Goal: Task Accomplishment & Management: Manage account settings

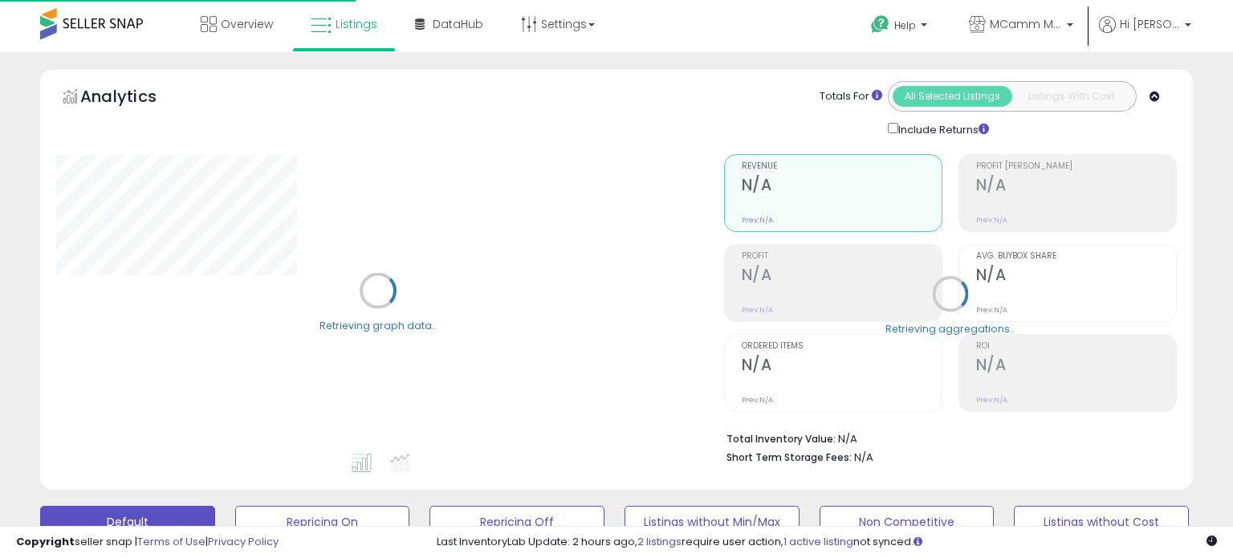
select select "**"
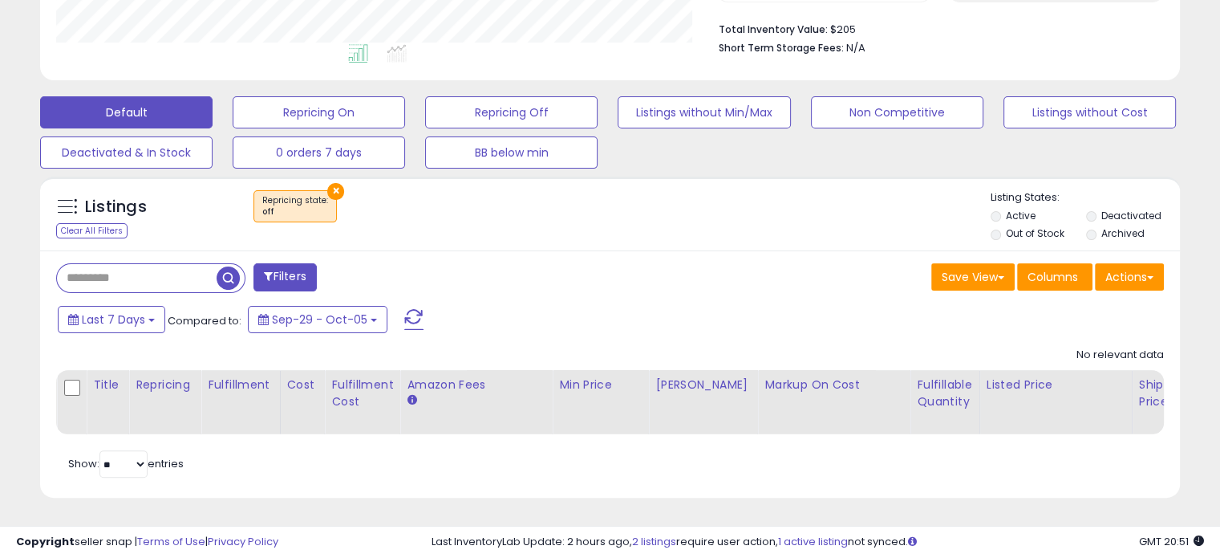
scroll to position [328, 660]
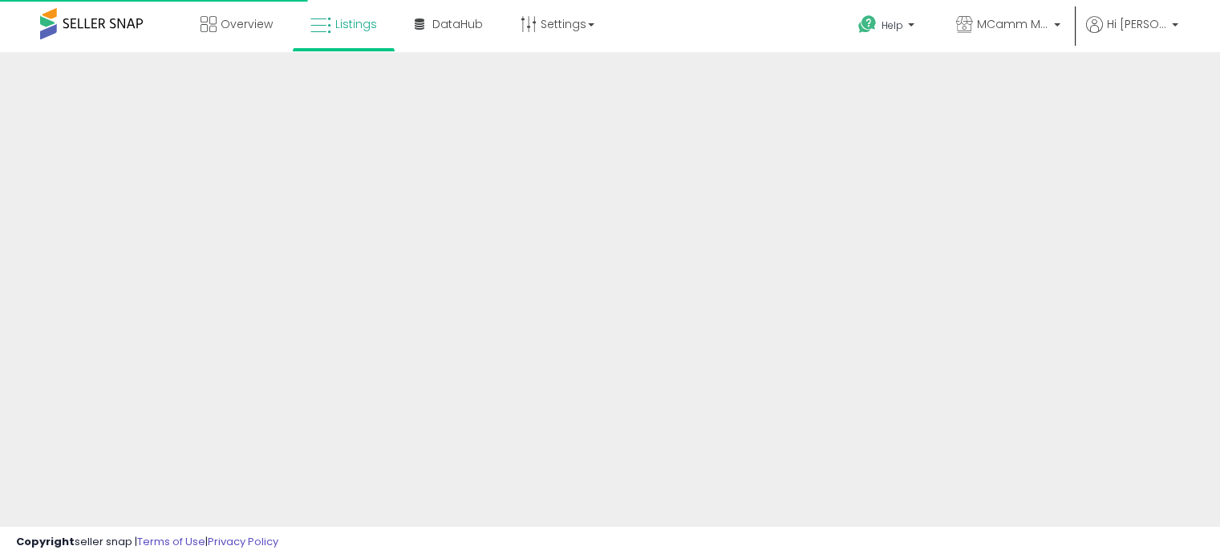
scroll to position [420, 0]
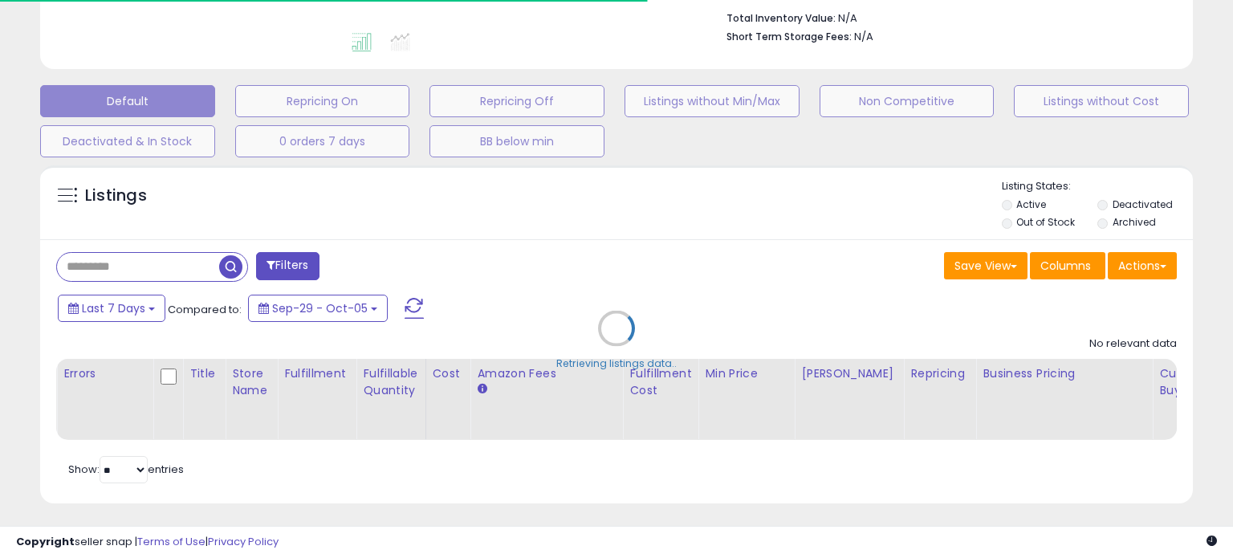
select select "**"
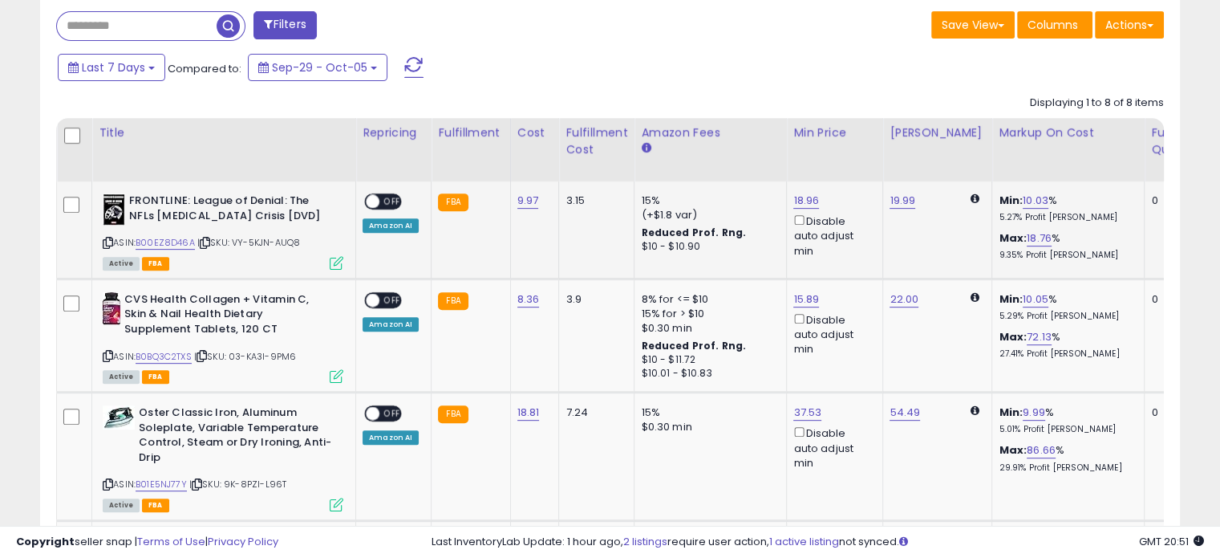
scroll to position [328, 660]
click at [395, 198] on span "OFF" at bounding box center [393, 202] width 26 height 14
click at [385, 291] on div "ON OFF" at bounding box center [383, 299] width 38 height 17
click at [392, 298] on span "OFF" at bounding box center [393, 300] width 26 height 14
click at [387, 407] on span "OFF" at bounding box center [393, 414] width 26 height 14
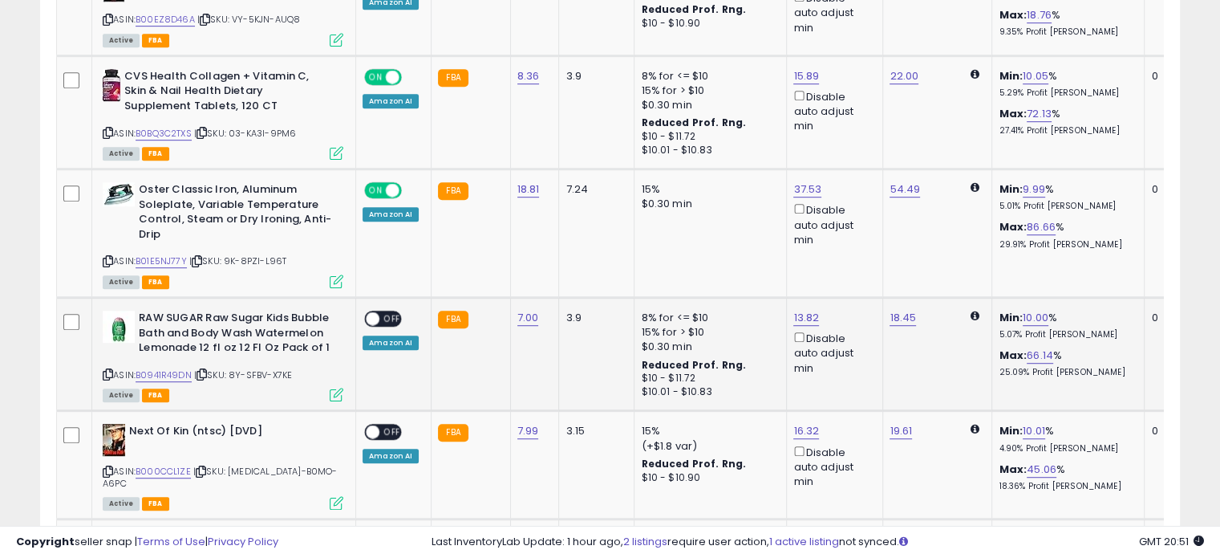
scroll to position [902, 0]
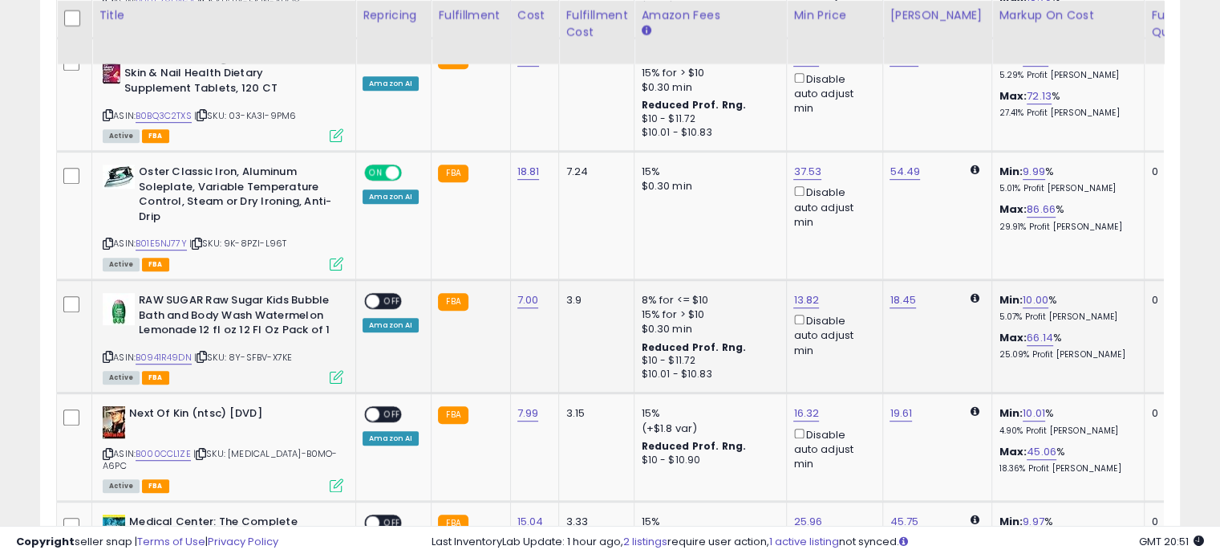
click at [388, 300] on span "OFF" at bounding box center [393, 301] width 26 height 14
click at [390, 408] on span "OFF" at bounding box center [393, 415] width 26 height 14
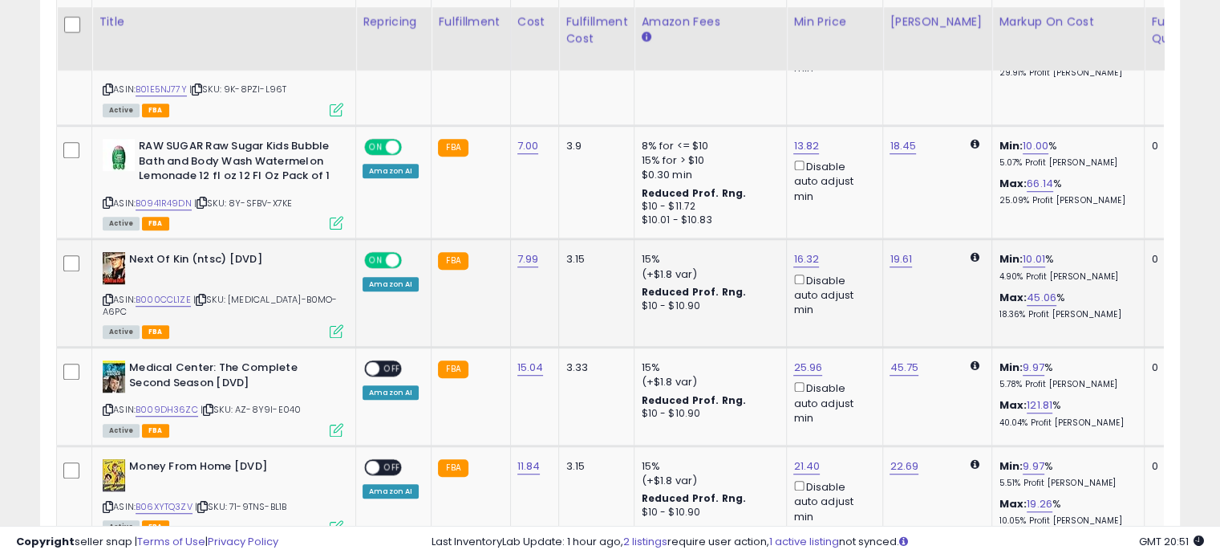
scroll to position [1062, 0]
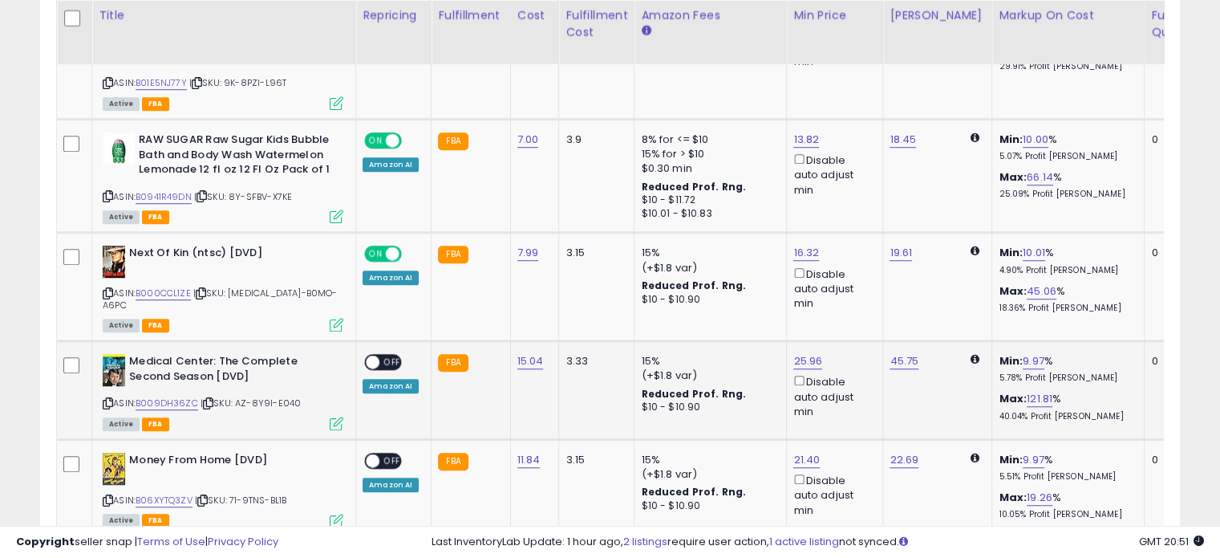
click at [391, 355] on span "OFF" at bounding box center [393, 362] width 26 height 14
click at [385, 454] on span "OFF" at bounding box center [393, 461] width 26 height 14
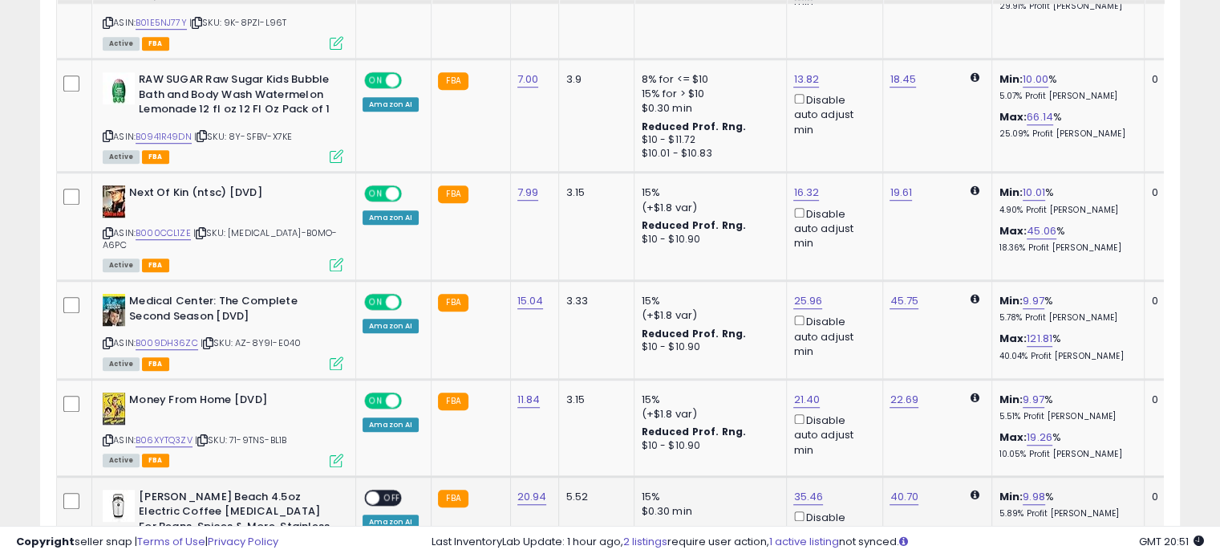
scroll to position [1290, 0]
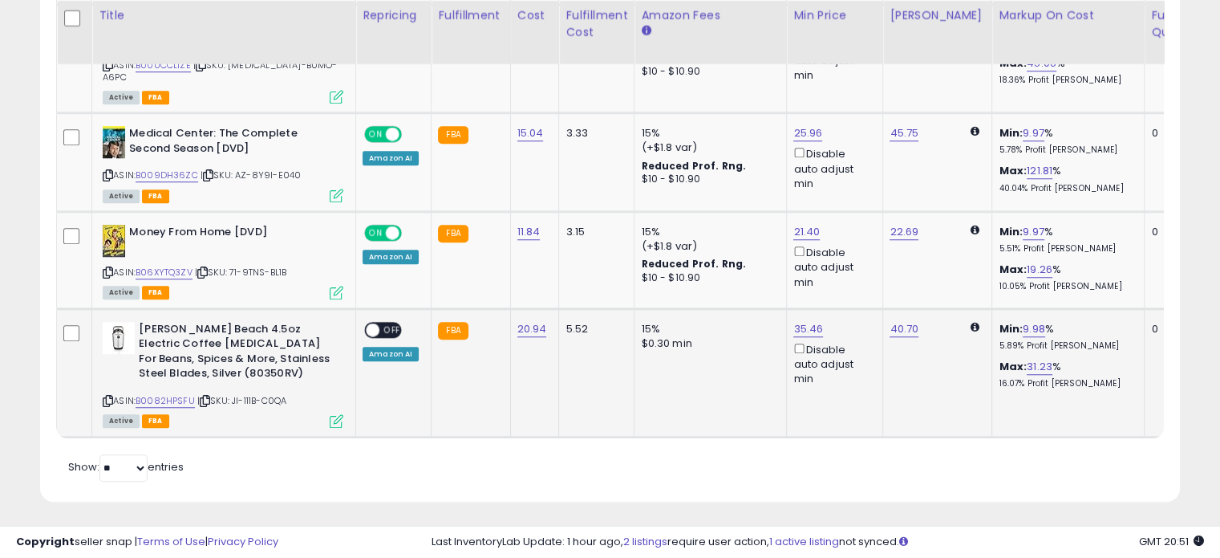
click at [385, 323] on span "OFF" at bounding box center [393, 330] width 26 height 14
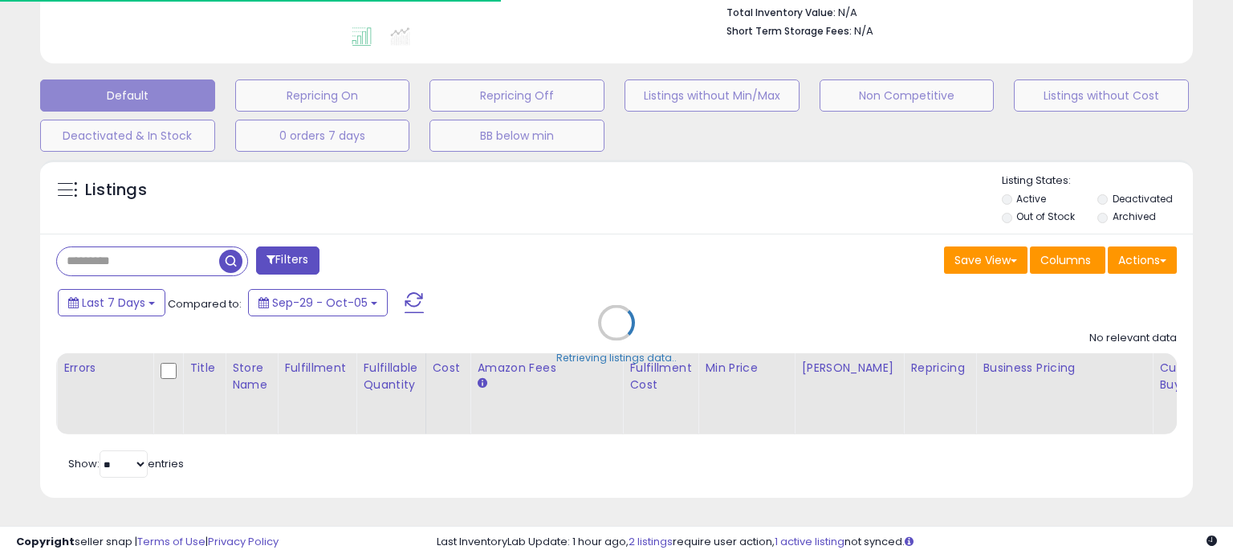
select select "**"
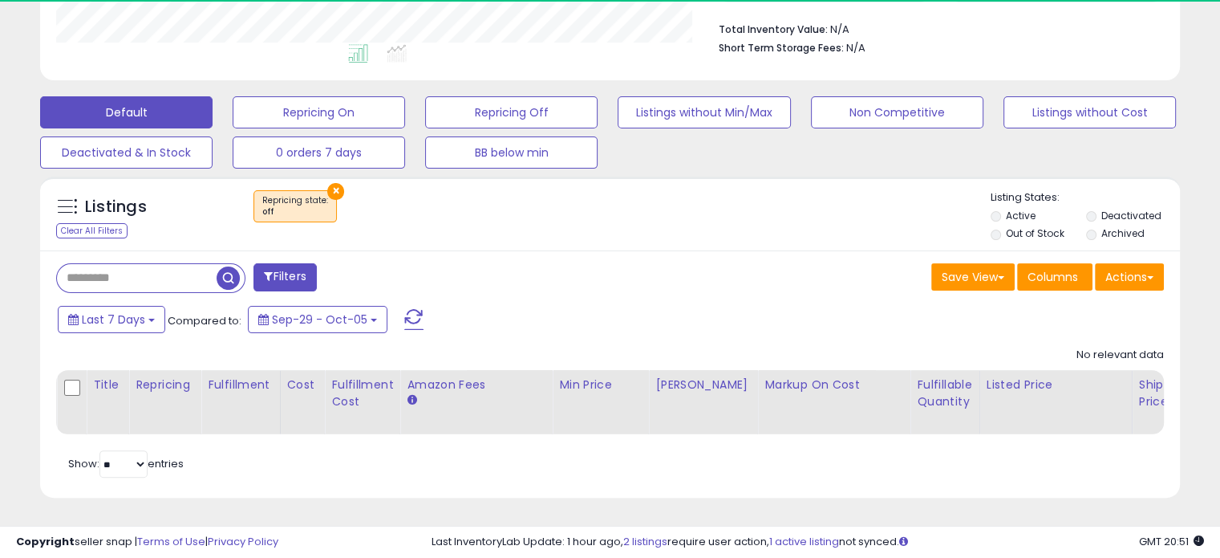
scroll to position [328, 660]
